Goal: Task Accomplishment & Management: Manage account settings

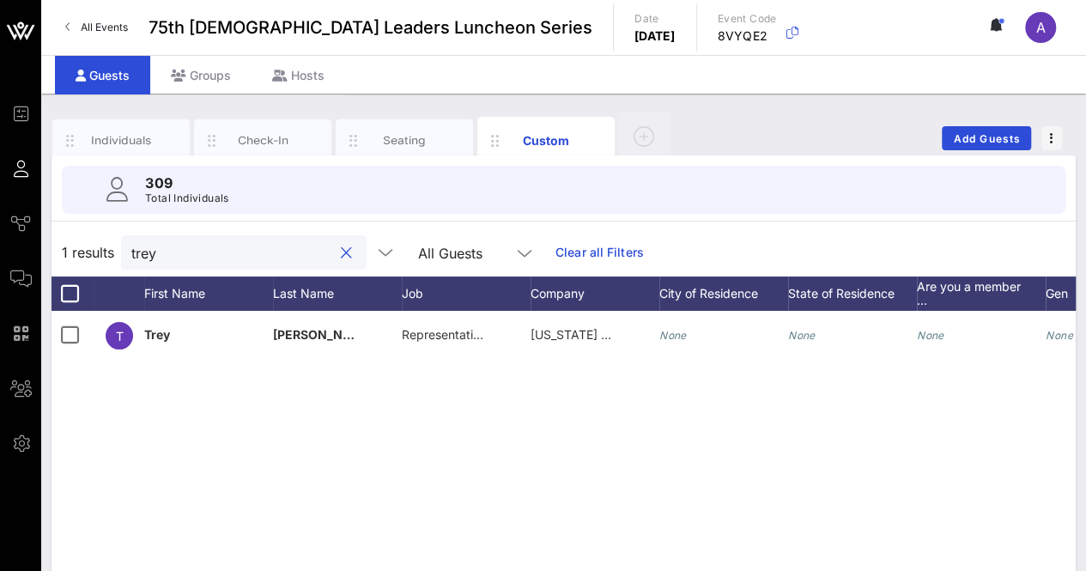
scroll to position [0, 399]
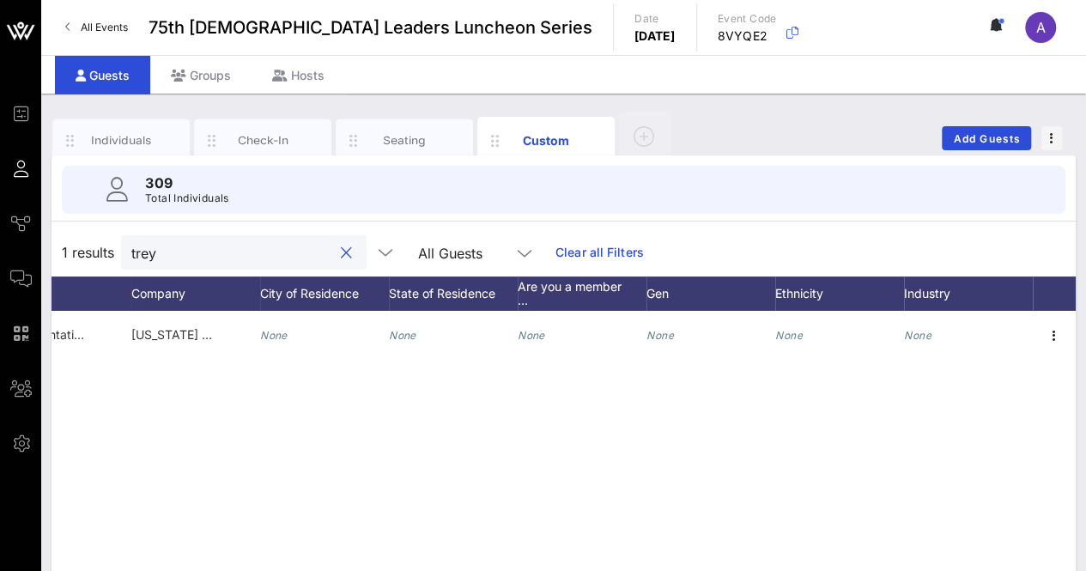
click at [341, 252] on button "clear icon" at bounding box center [346, 253] width 11 height 17
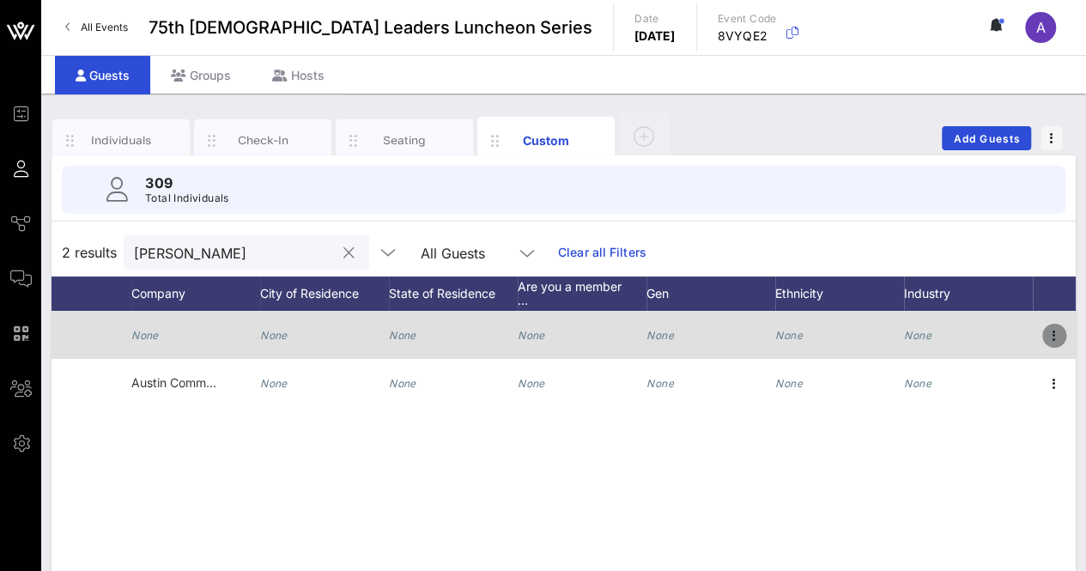
click at [1051, 330] on icon "button" at bounding box center [1053, 335] width 21 height 21
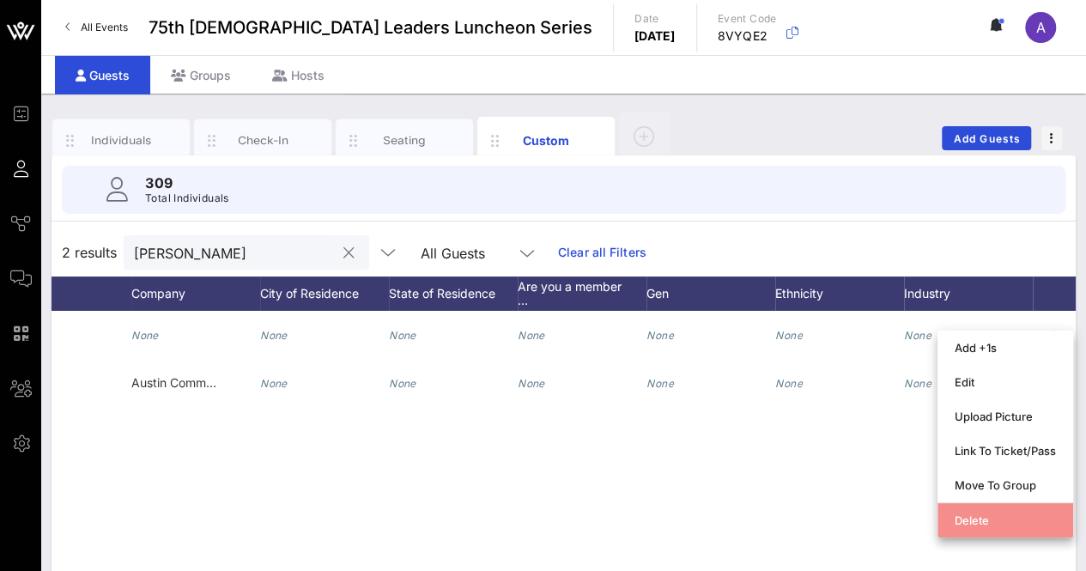
click at [983, 507] on div "Delete" at bounding box center [1004, 519] width 101 height 27
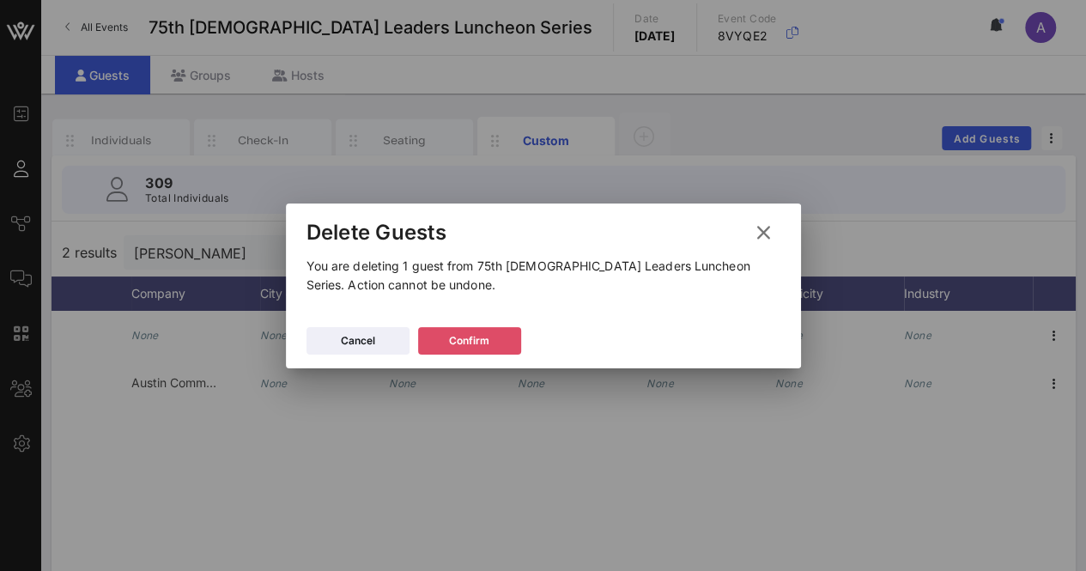
click at [504, 343] on button "Confirm" at bounding box center [469, 340] width 103 height 27
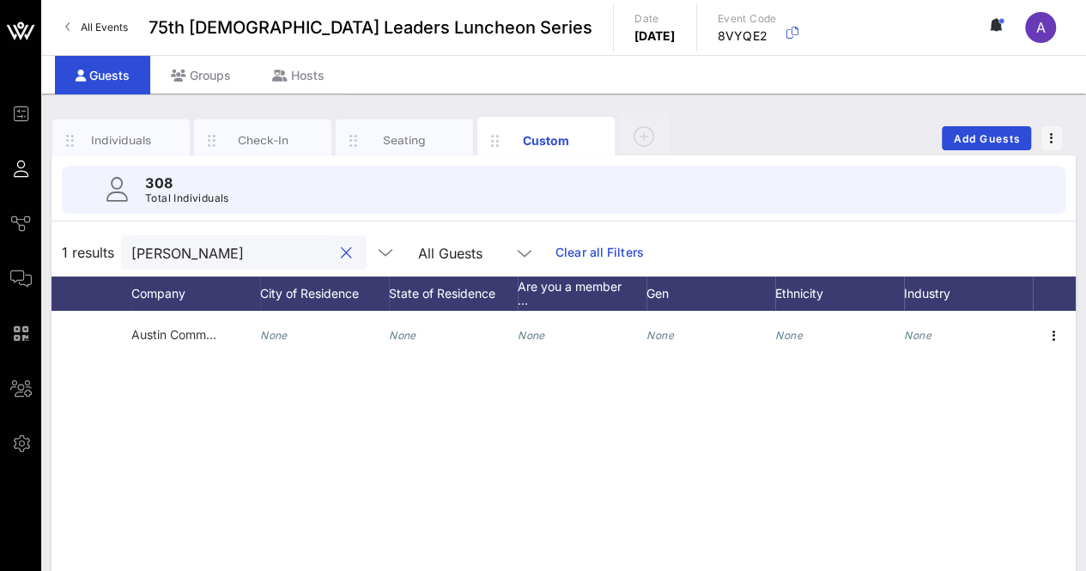
click at [210, 245] on input "[PERSON_NAME]" at bounding box center [231, 252] width 201 height 22
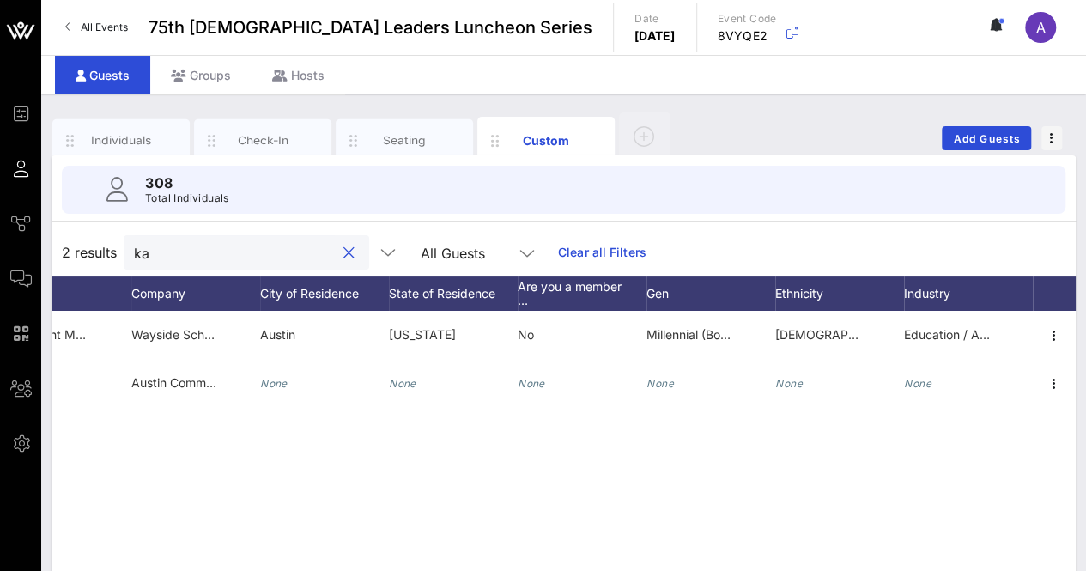
type input "k"
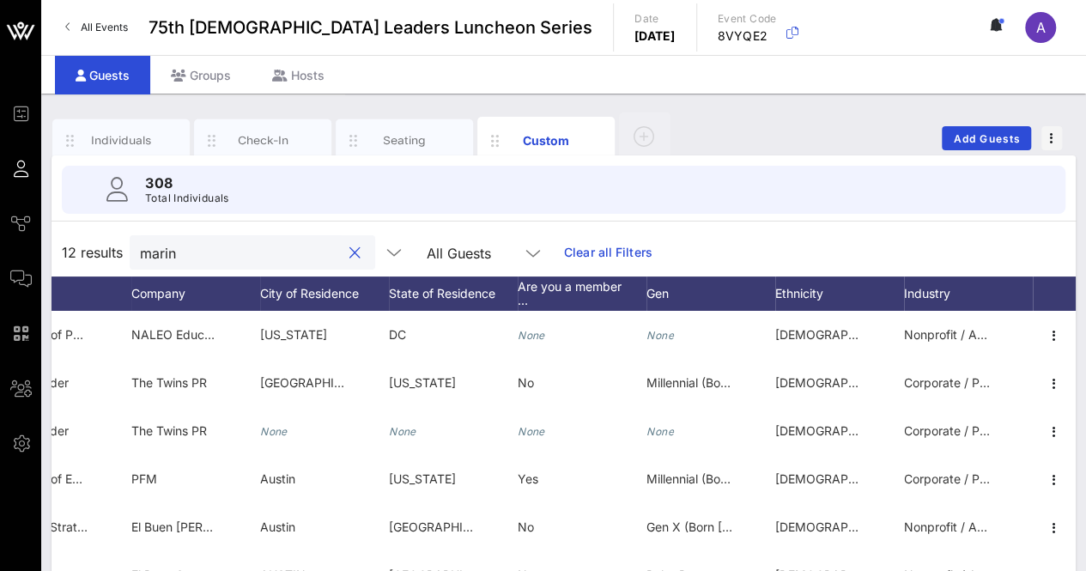
type input "marina"
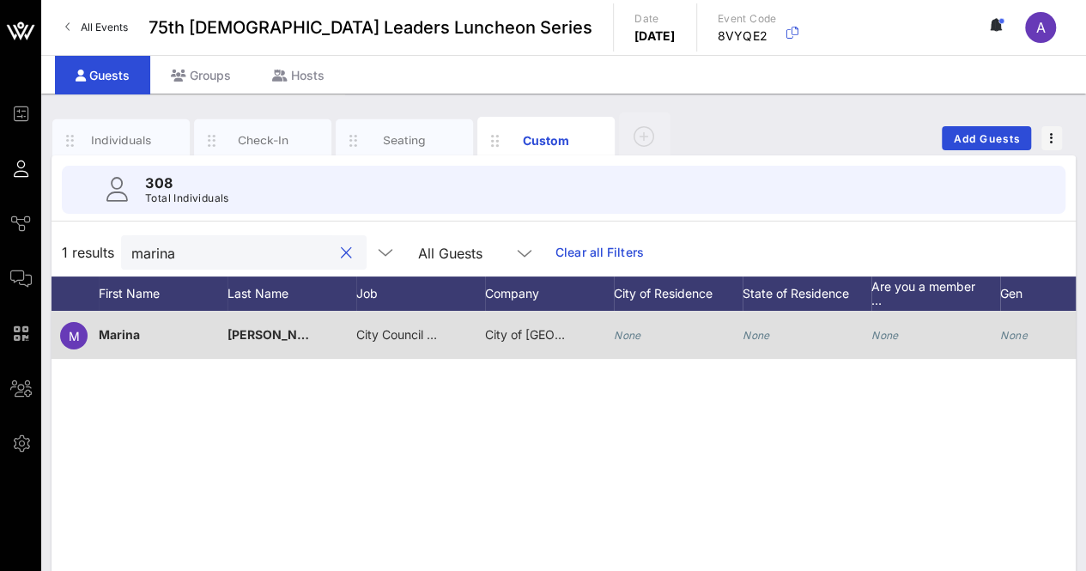
scroll to position [0, 0]
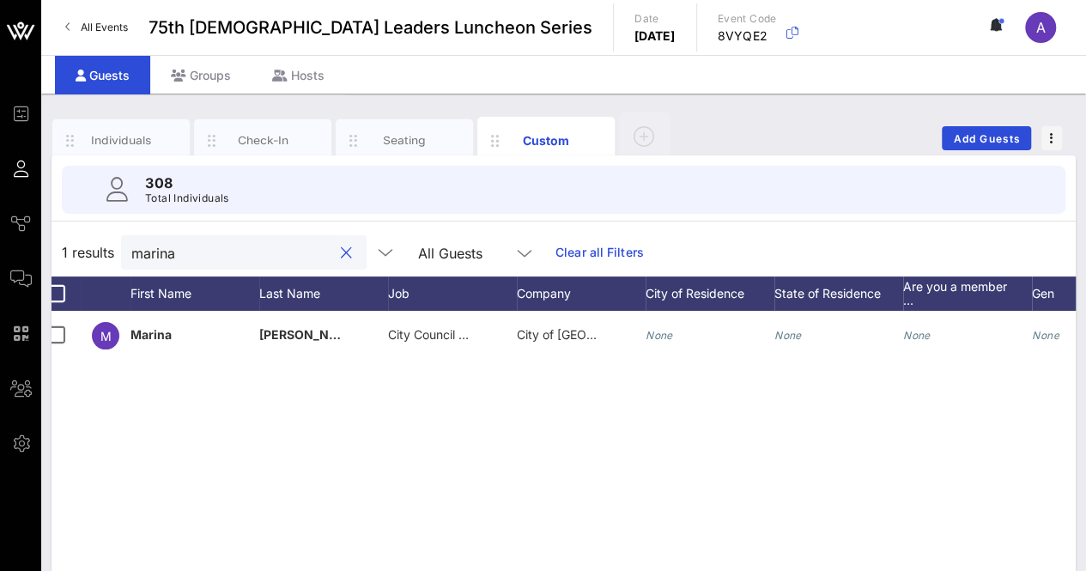
click at [341, 251] on button "clear icon" at bounding box center [346, 253] width 11 height 17
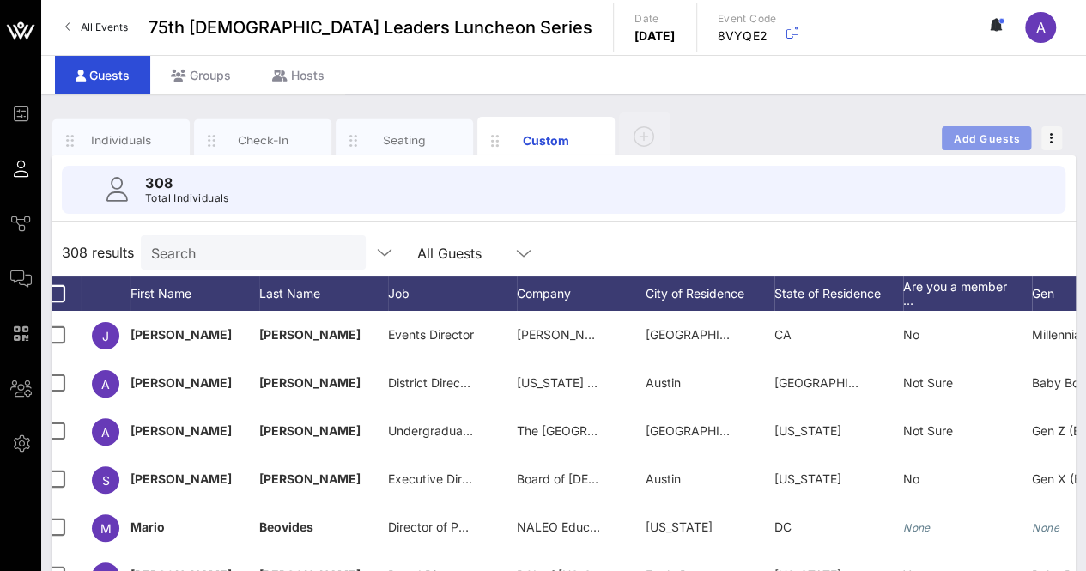
click at [983, 129] on button "Add Guests" at bounding box center [985, 138] width 89 height 24
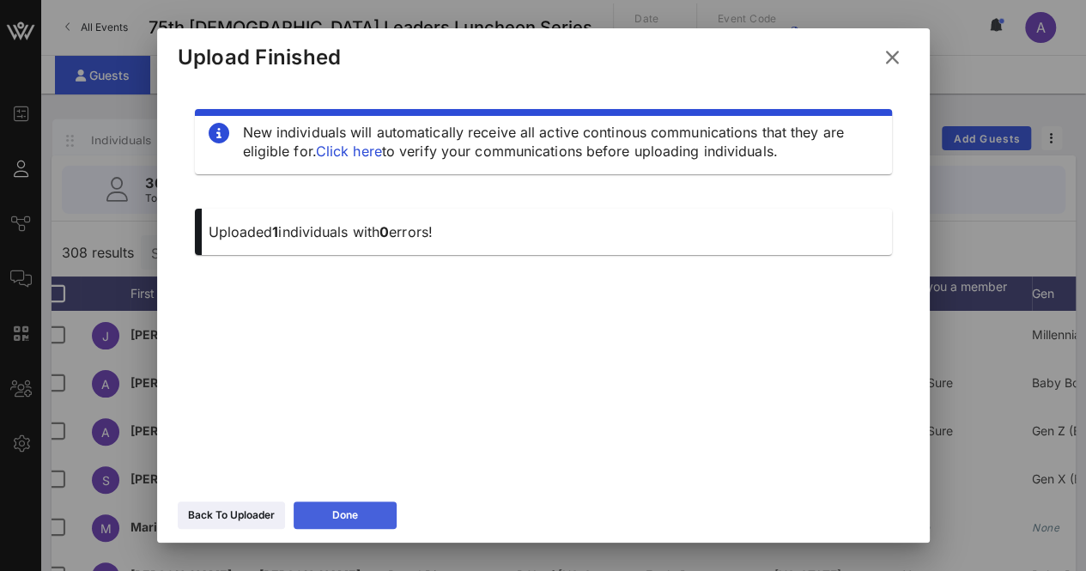
click at [329, 505] on button "Done" at bounding box center [344, 514] width 103 height 27
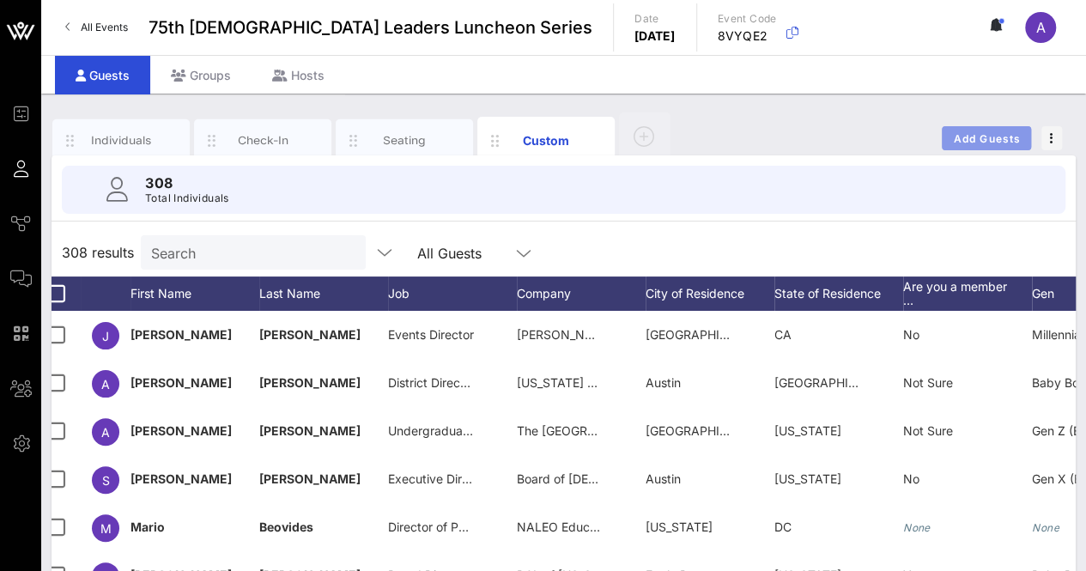
click at [955, 133] on span "Add Guests" at bounding box center [987, 138] width 68 height 13
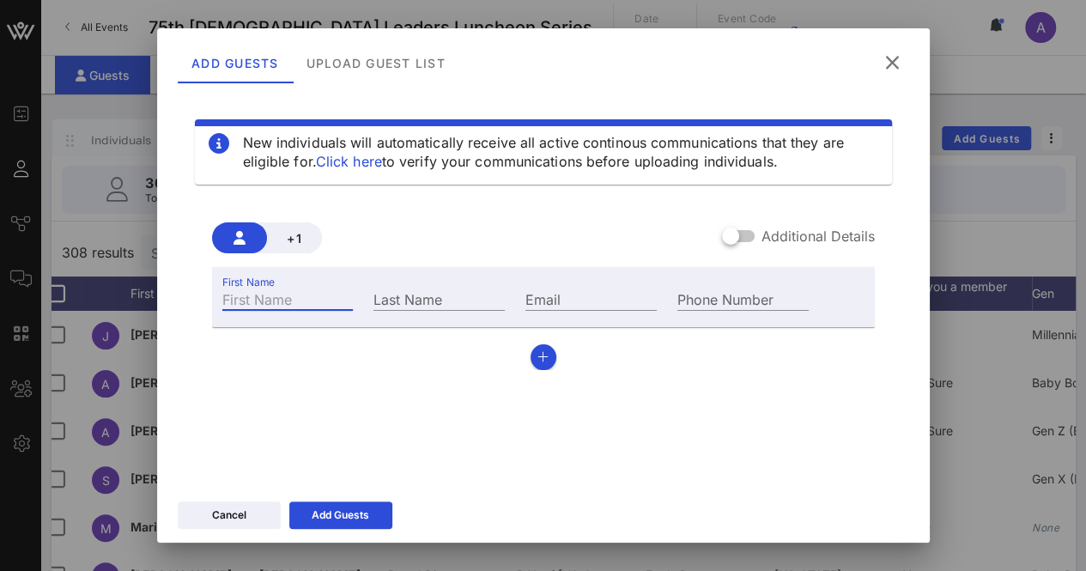
click at [330, 287] on input "First Name" at bounding box center [287, 298] width 131 height 22
type input "N"
type input "[PERSON_NAME]"
click at [451, 287] on input "Last Name" at bounding box center [438, 298] width 131 height 22
type input "Brown"
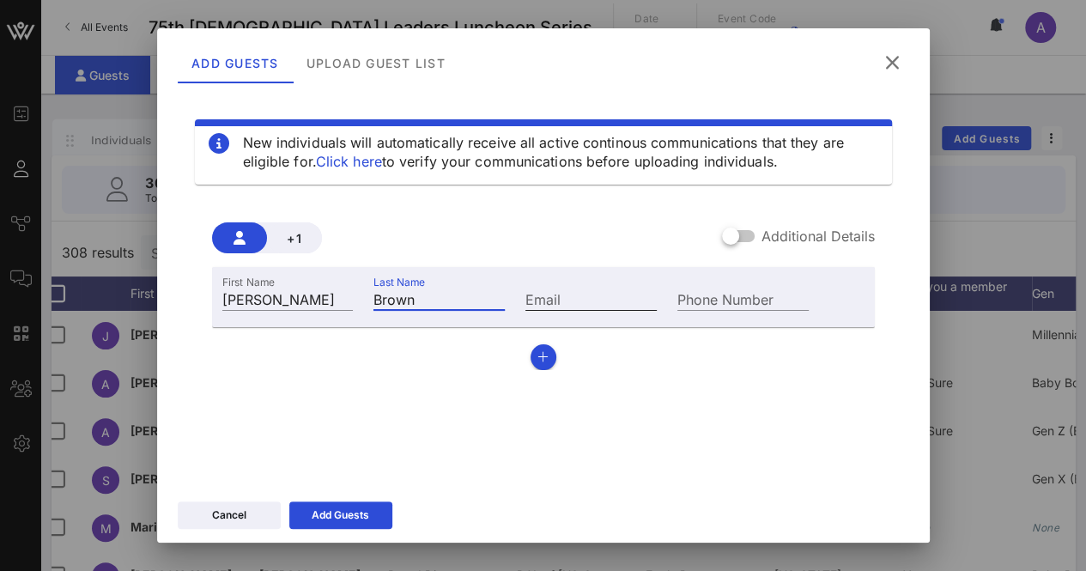
click at [555, 289] on input "Email" at bounding box center [590, 298] width 131 height 22
paste input "[PERSON_NAME][EMAIL_ADDRESS][PERSON_NAME][DOMAIN_NAME]"
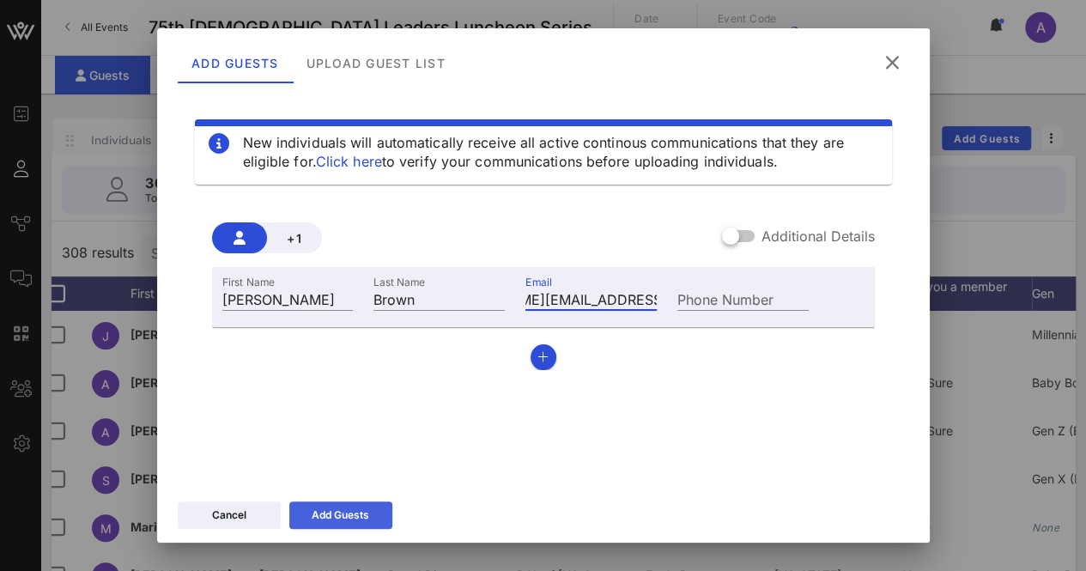
type input "[PERSON_NAME][EMAIL_ADDRESS][PERSON_NAME][DOMAIN_NAME]"
click at [337, 511] on icon at bounding box center [341, 515] width 12 height 10
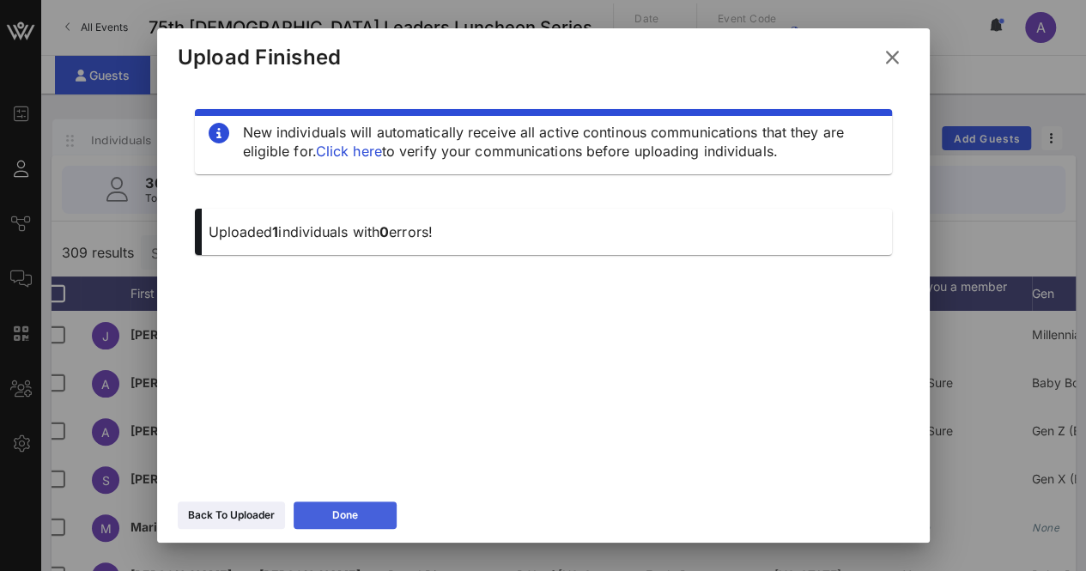
click at [340, 508] on div "Done" at bounding box center [345, 514] width 26 height 17
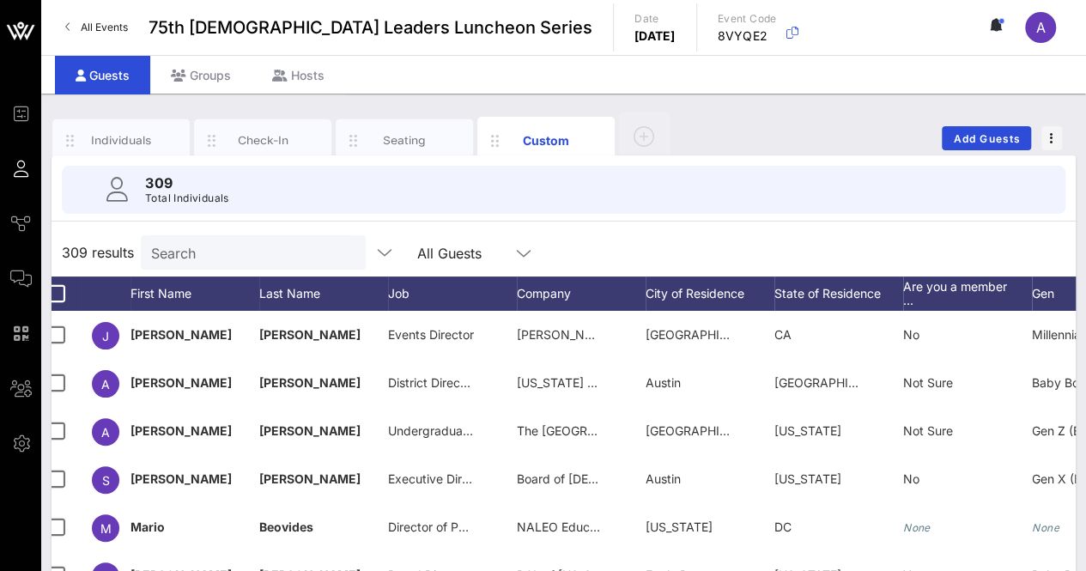
click at [243, 257] on input "Search" at bounding box center [251, 252] width 201 height 22
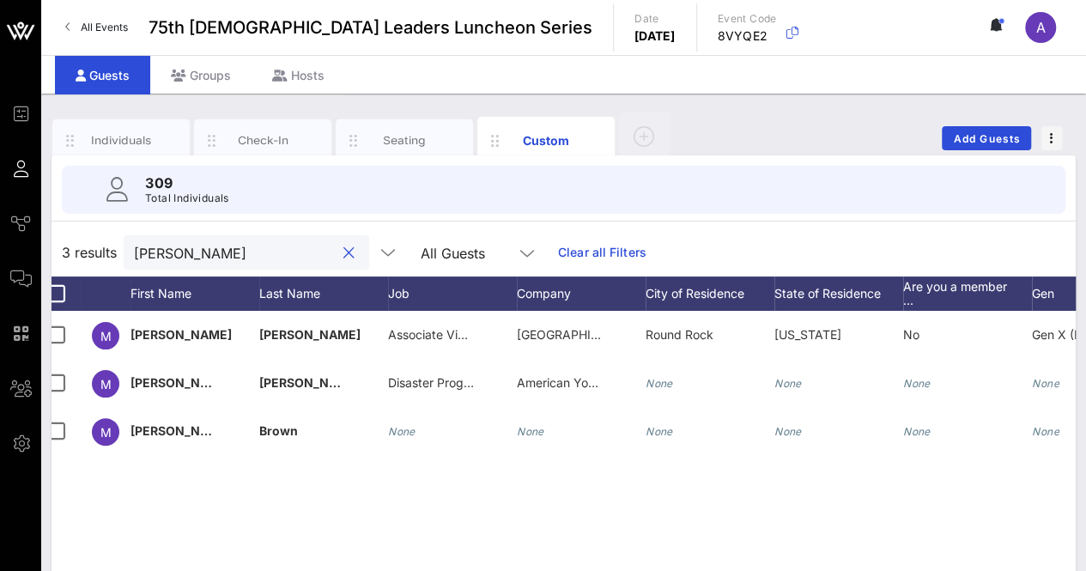
type input "[PERSON_NAME]"
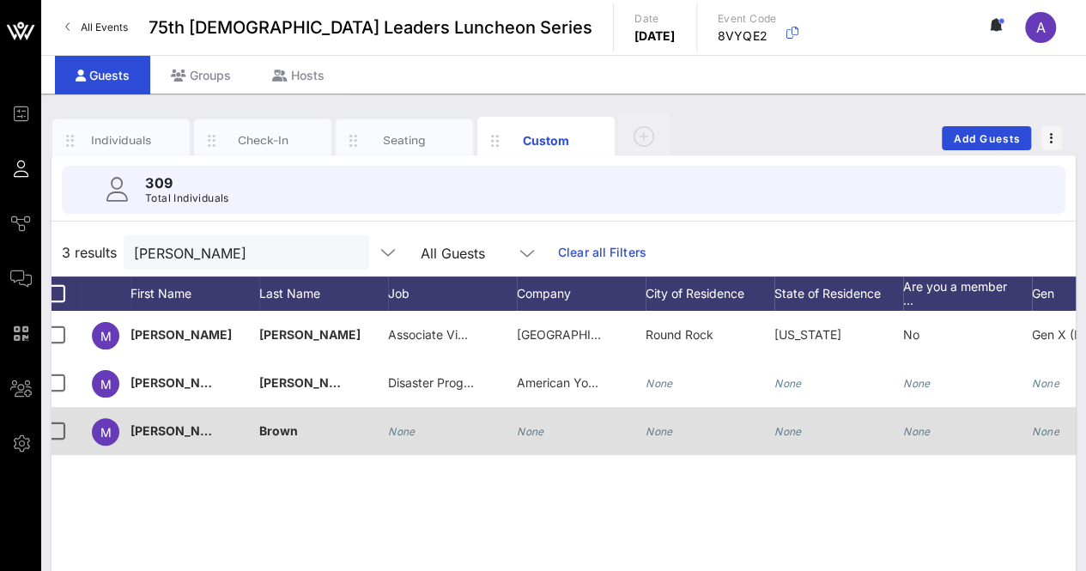
click at [410, 436] on icon "None" at bounding box center [401, 431] width 27 height 13
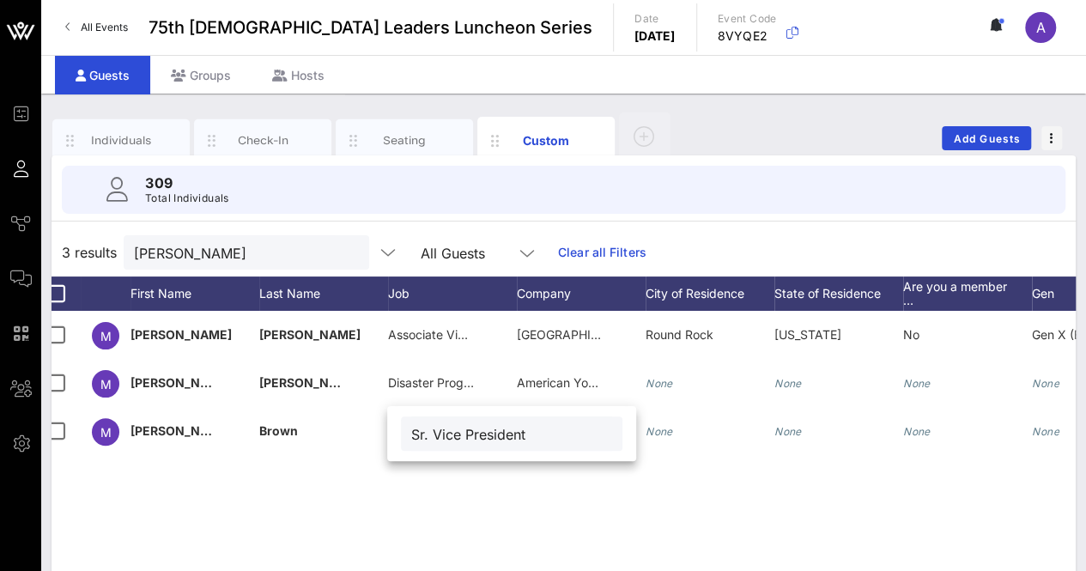
type input "Sr. Vice President"
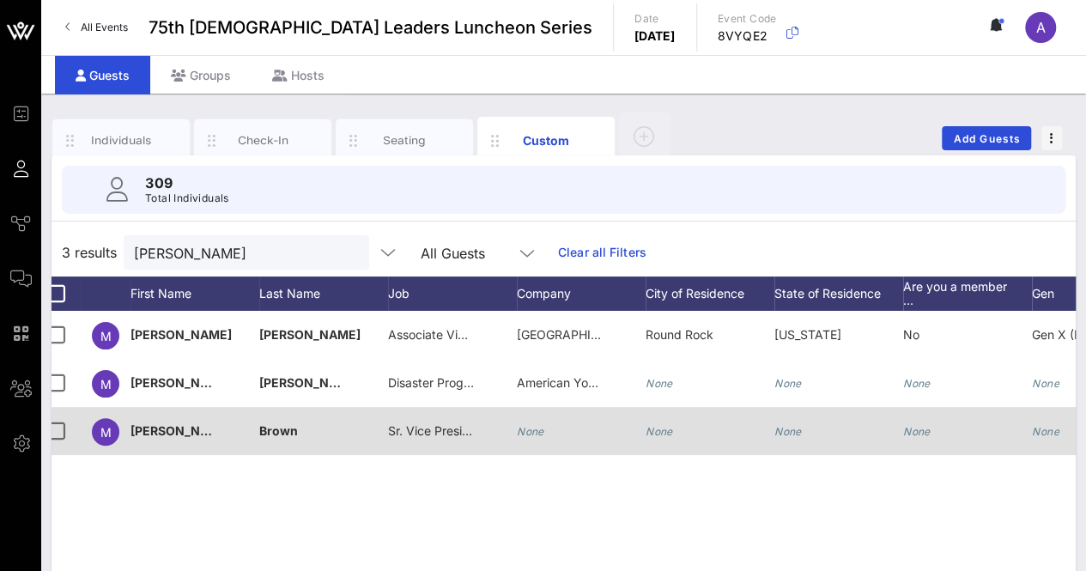
click at [543, 426] on div "None" at bounding box center [581, 441] width 129 height 68
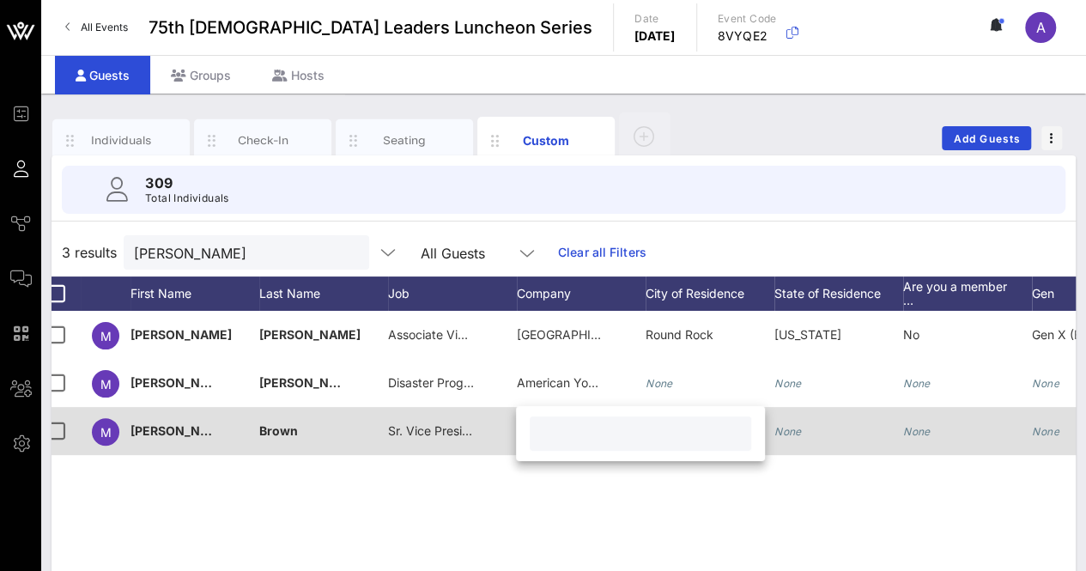
paste input "PlainsCaptial Bank"
type input "PlainsCaptial Bank"
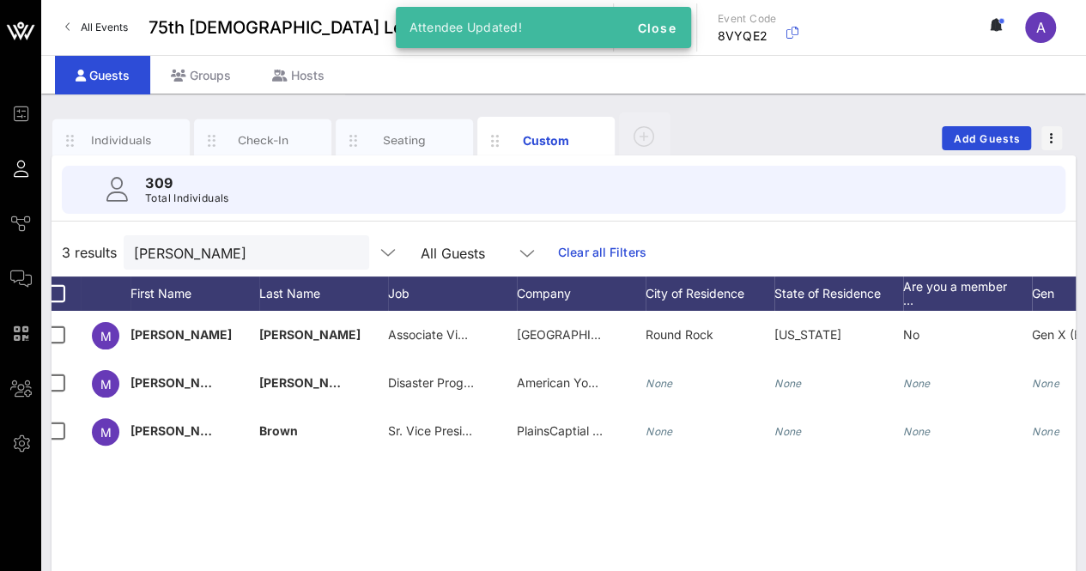
click at [608, 483] on div "M [PERSON_NAME] Associate Vice Chancellor Facilities Maintenance & Operations […" at bounding box center [563, 568] width 1024 height 515
